Goal: Find specific page/section

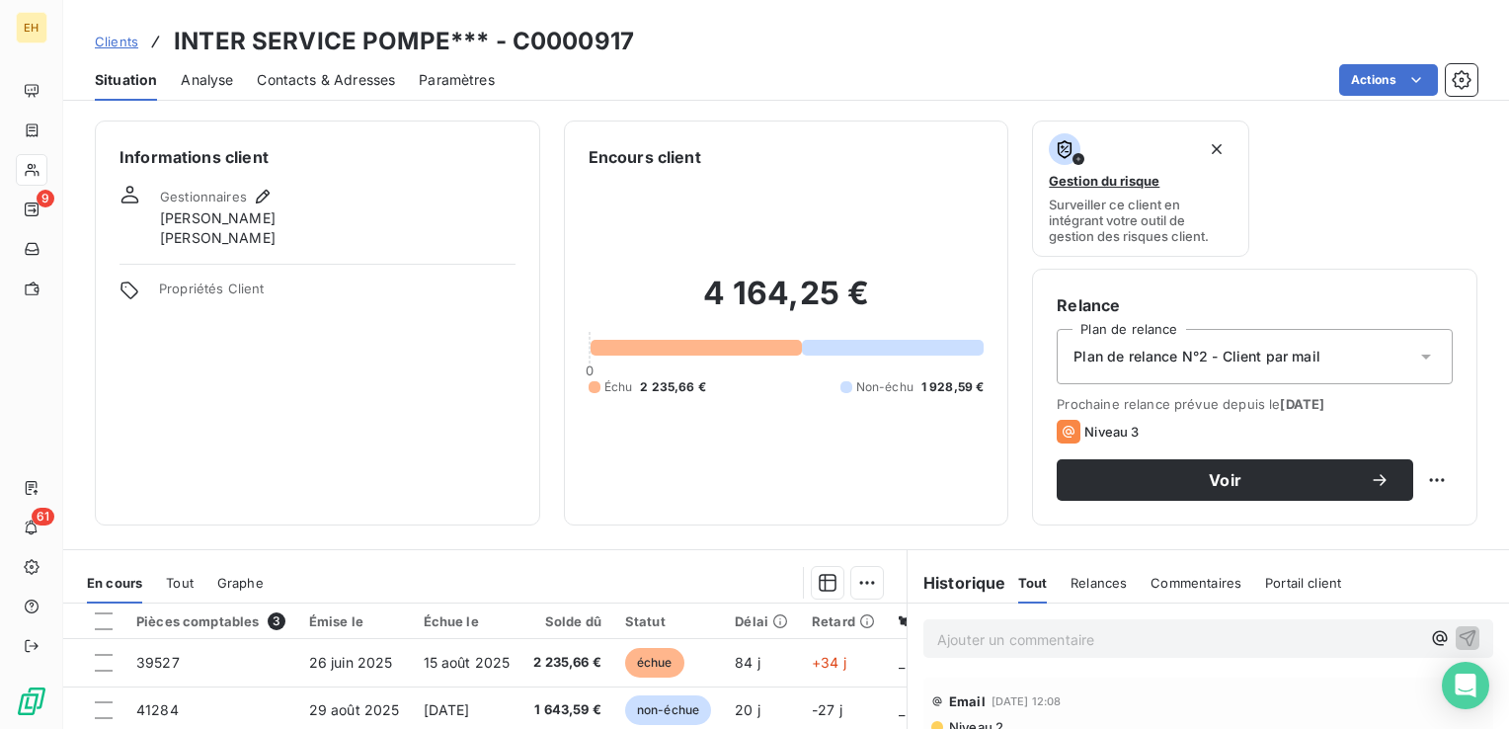
scroll to position [198, 0]
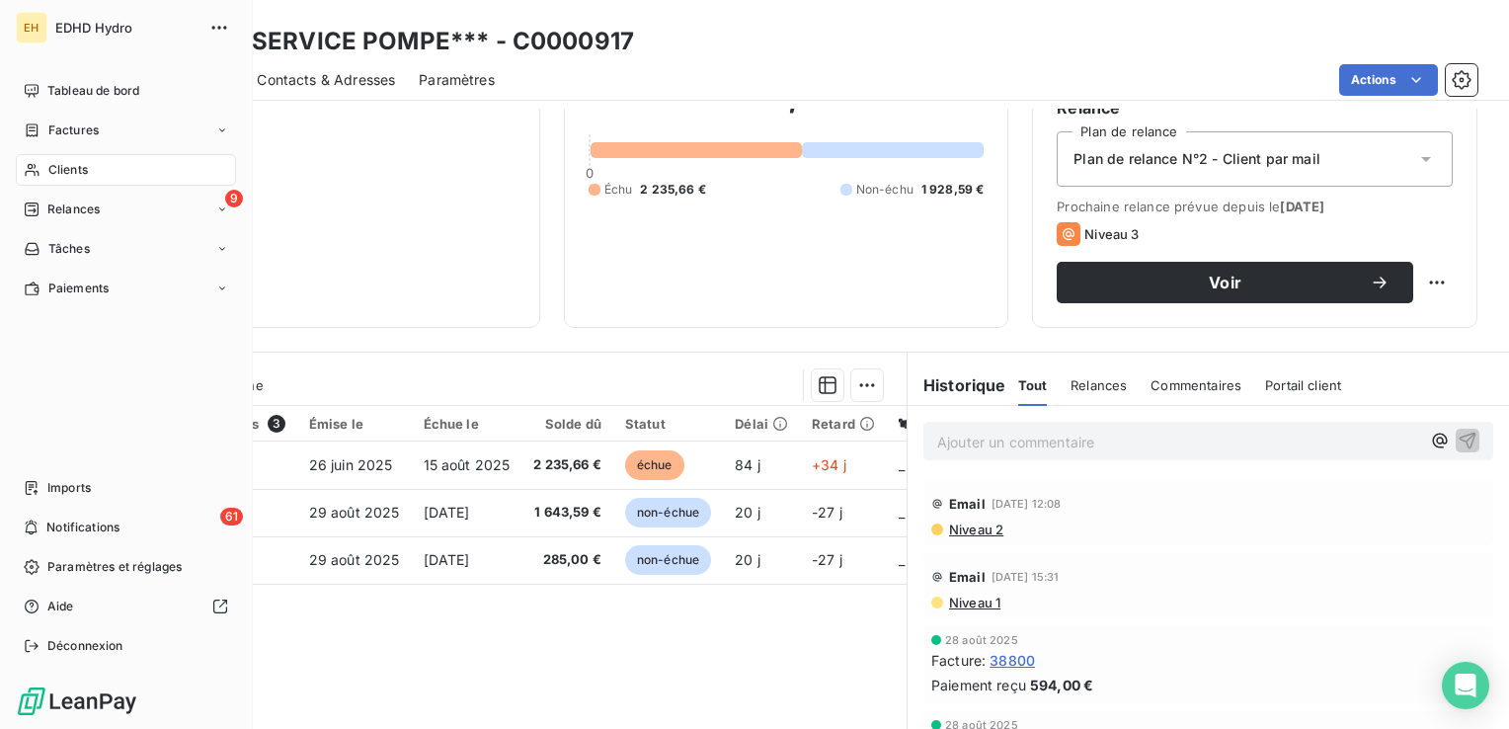
click at [59, 174] on span "Clients" at bounding box center [68, 170] width 40 height 18
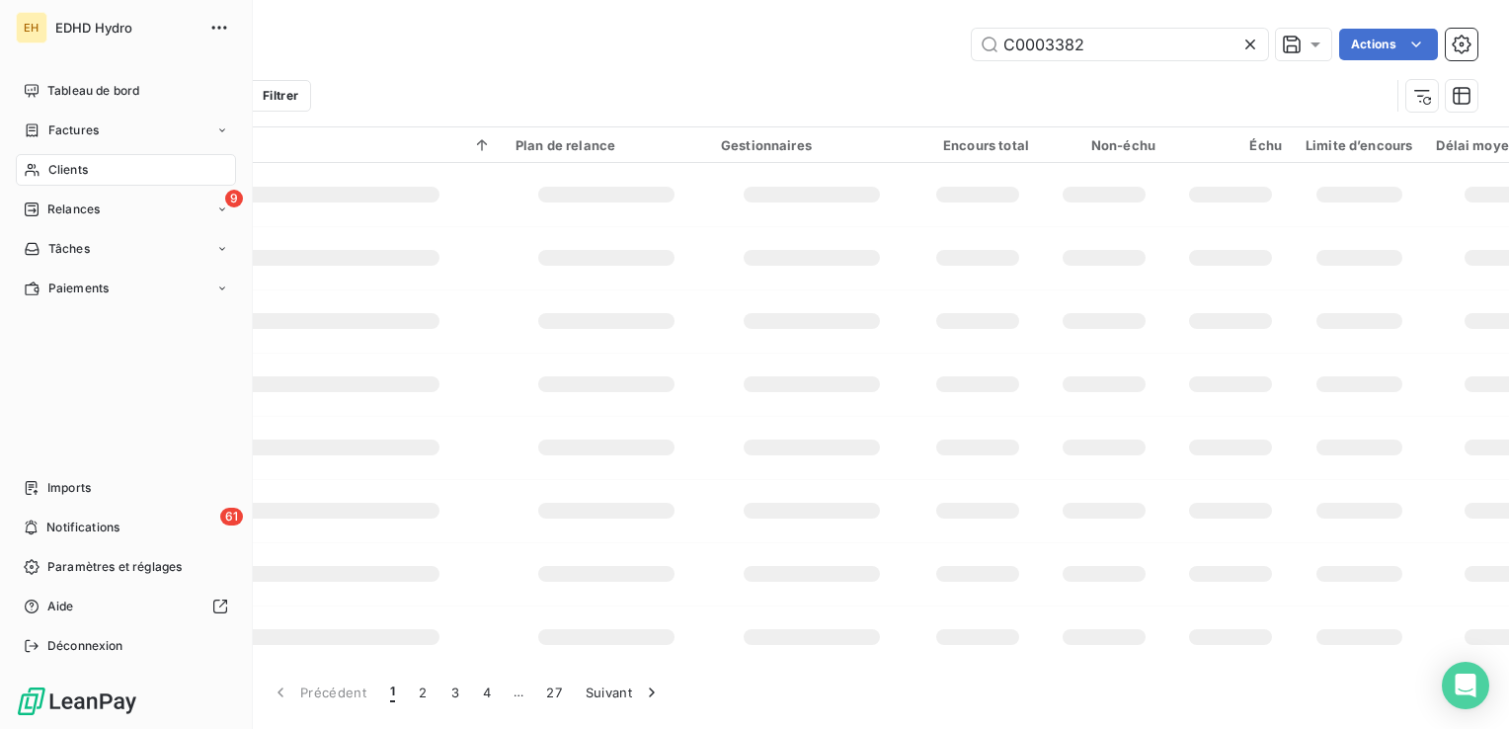
type input "C0003382"
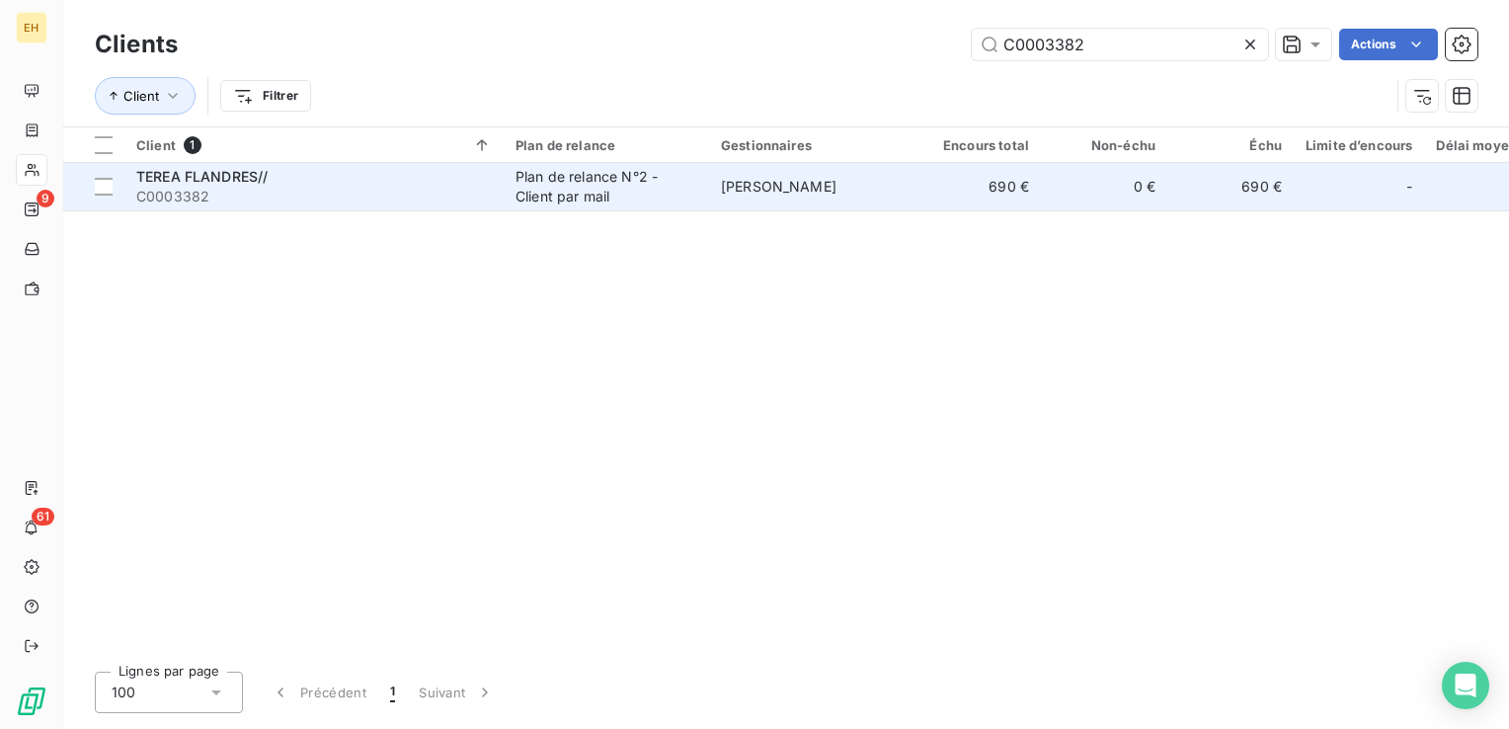
click at [508, 175] on td "Plan de relance N°2 - Client par mail" at bounding box center [606, 186] width 205 height 47
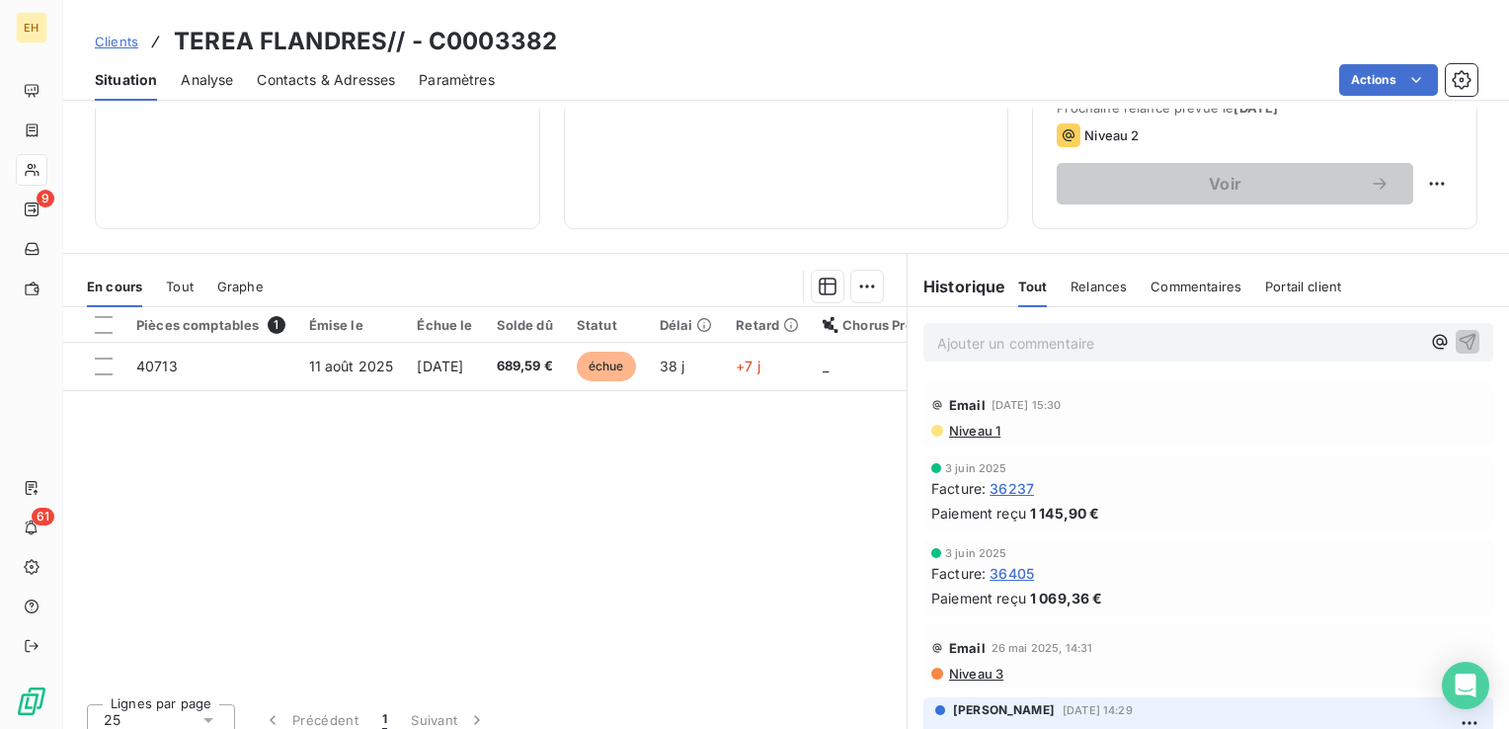
scroll to position [296, 0]
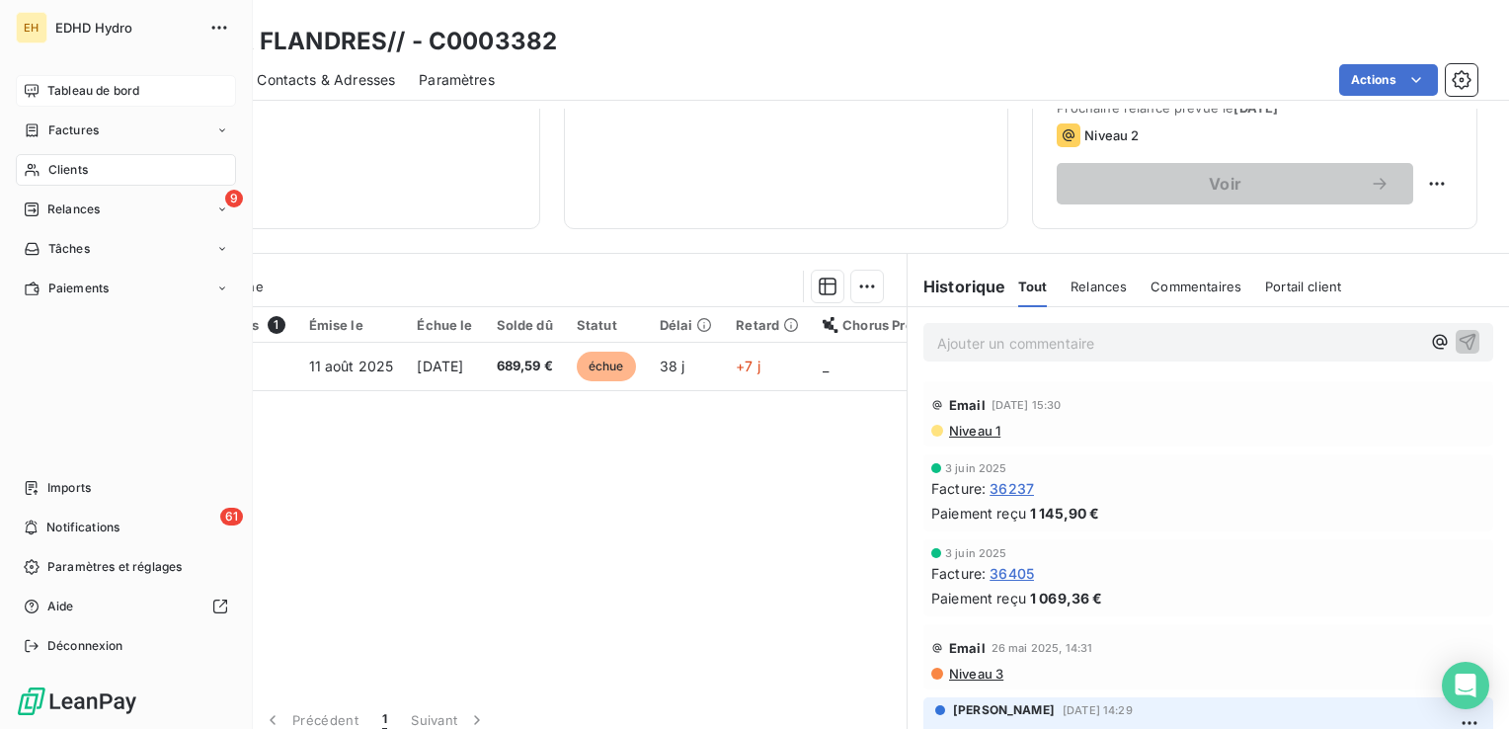
click at [49, 101] on div "Tableau de bord" at bounding box center [126, 91] width 220 height 32
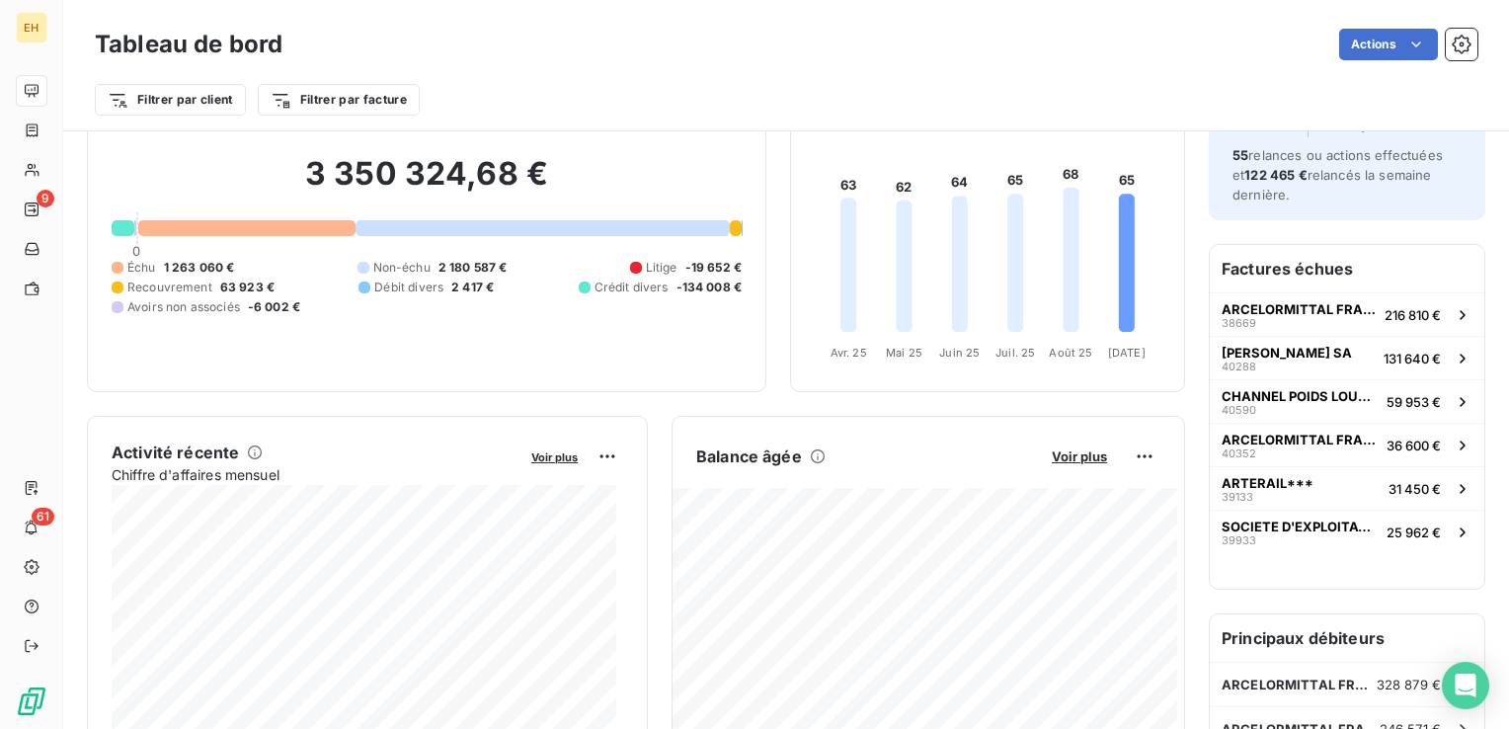
scroll to position [10, 0]
